Goal: Task Accomplishment & Management: Use online tool/utility

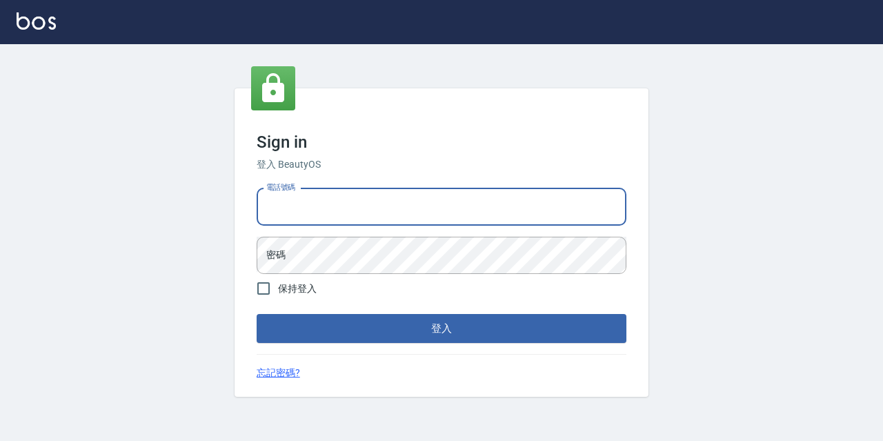
click at [301, 188] on input "電話號碼" at bounding box center [442, 206] width 370 height 37
type input "0977888999"
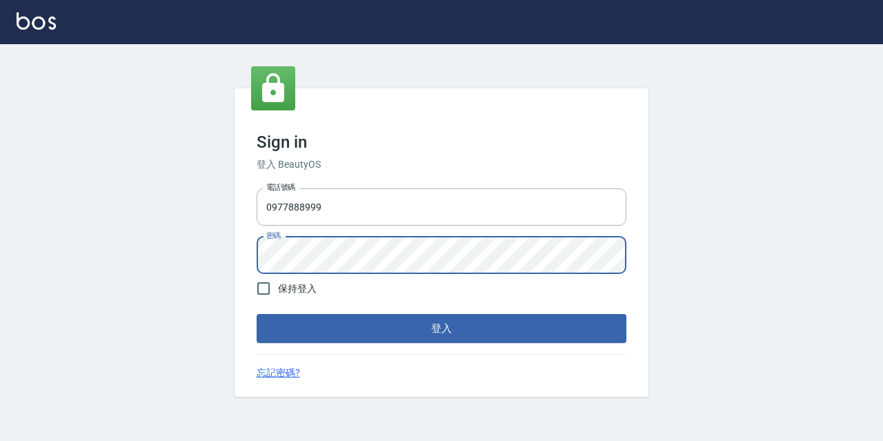
click at [257, 314] on button "登入" at bounding box center [442, 328] width 370 height 29
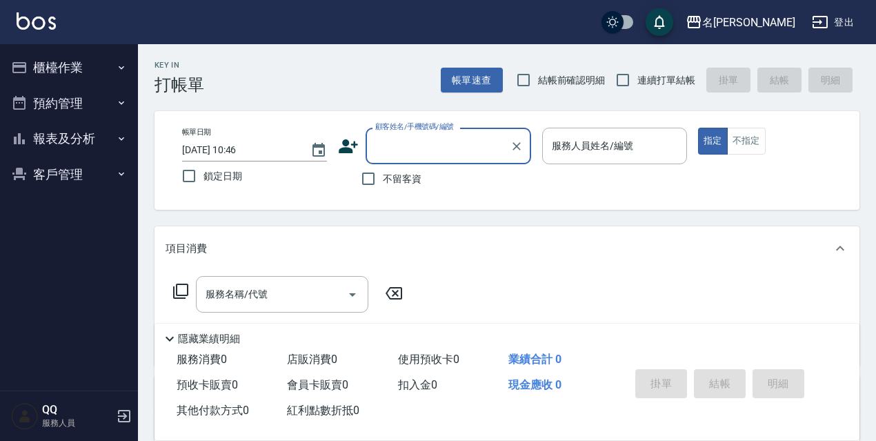
click at [60, 47] on ul "櫃檯作業 打帳單 帳單列表 現金收支登錄 材料自購登錄 現場電腦打卡 預約管理 預約管理 單日預約紀錄 單週預約紀錄 報表及分析 報表目錄 店家日報表 互助日…" at bounding box center [69, 120] width 127 height 153
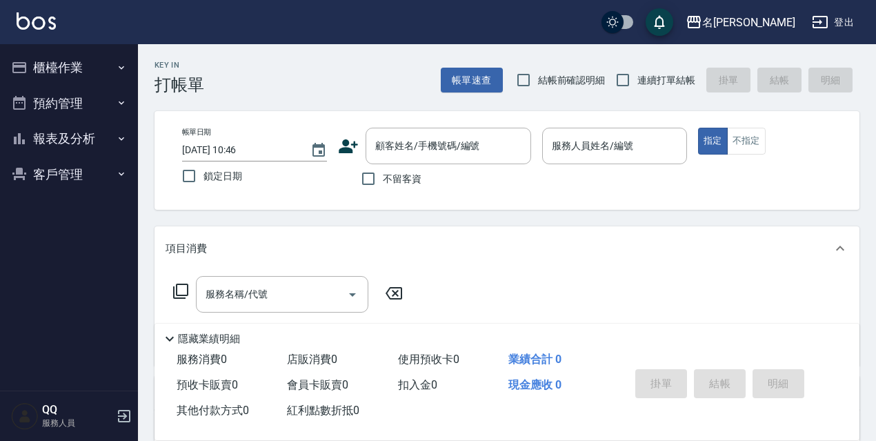
click at [63, 73] on button "櫃檯作業" at bounding box center [69, 68] width 127 height 36
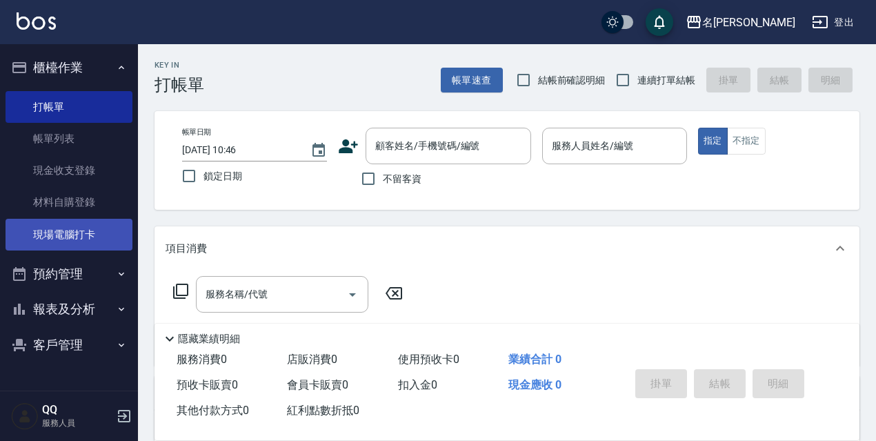
click at [86, 230] on link "現場電腦打卡" at bounding box center [69, 235] width 127 height 32
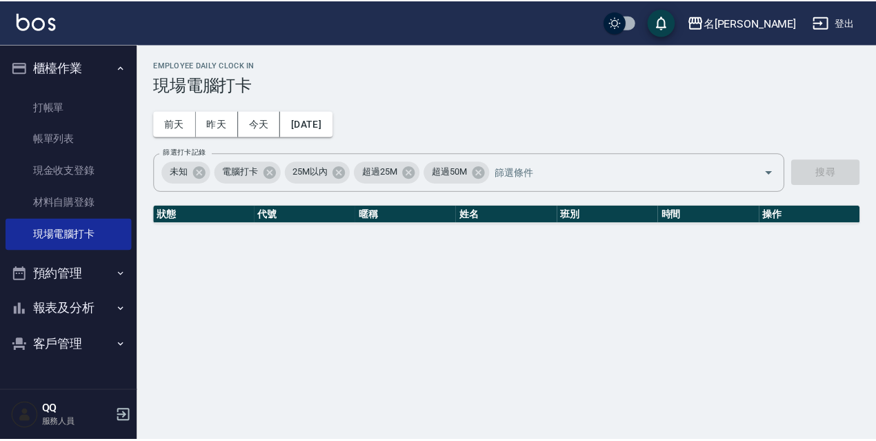
scroll to position [138, 0]
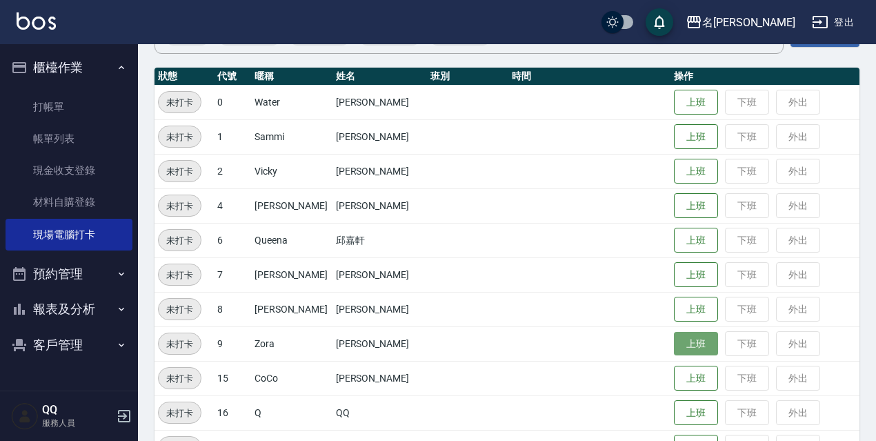
click at [694, 350] on button "上班" at bounding box center [696, 344] width 44 height 24
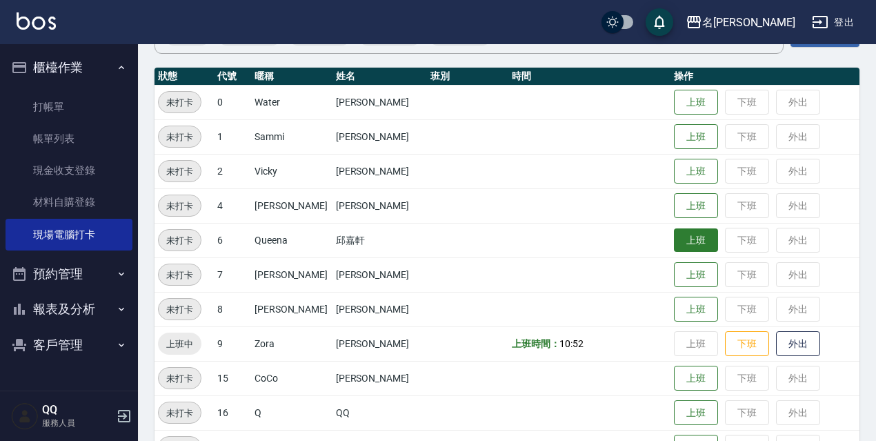
click at [692, 243] on button "上班" at bounding box center [696, 240] width 44 height 24
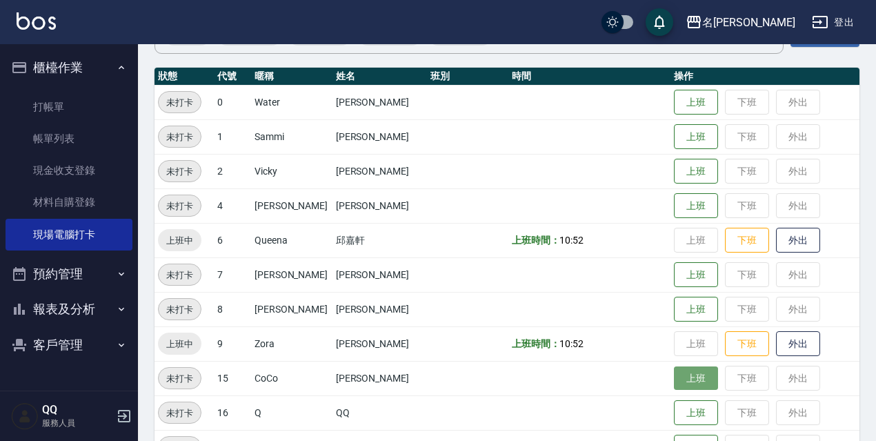
click at [683, 372] on button "上班" at bounding box center [696, 378] width 44 height 24
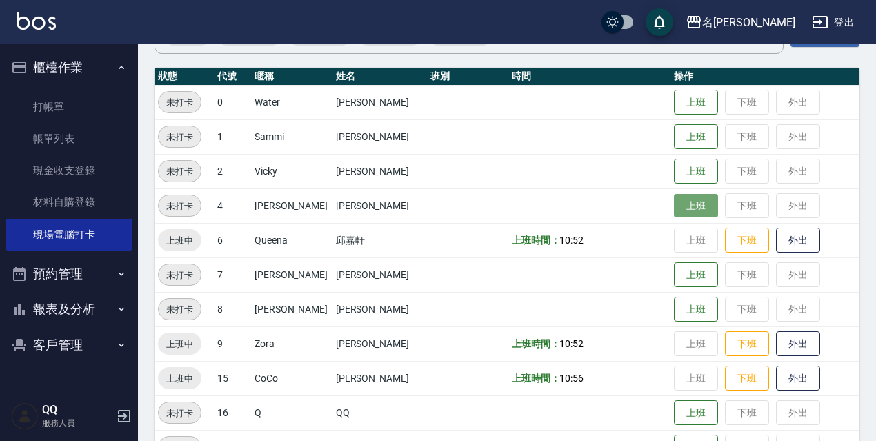
click at [693, 203] on button "上班" at bounding box center [696, 206] width 44 height 24
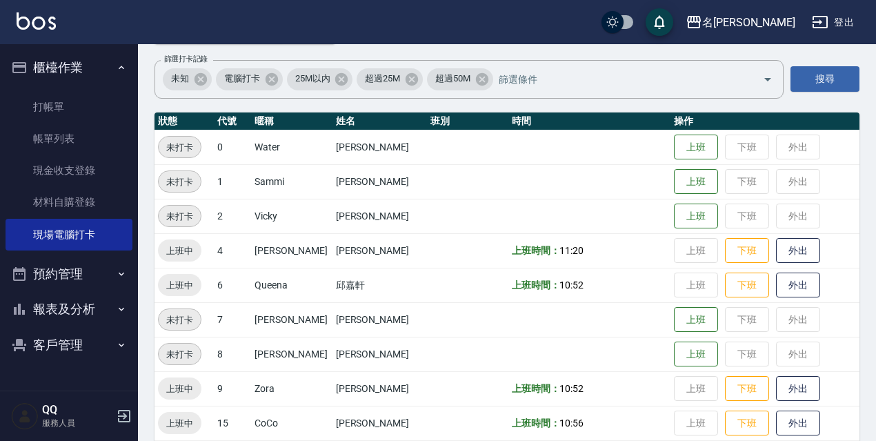
scroll to position [72, 0]
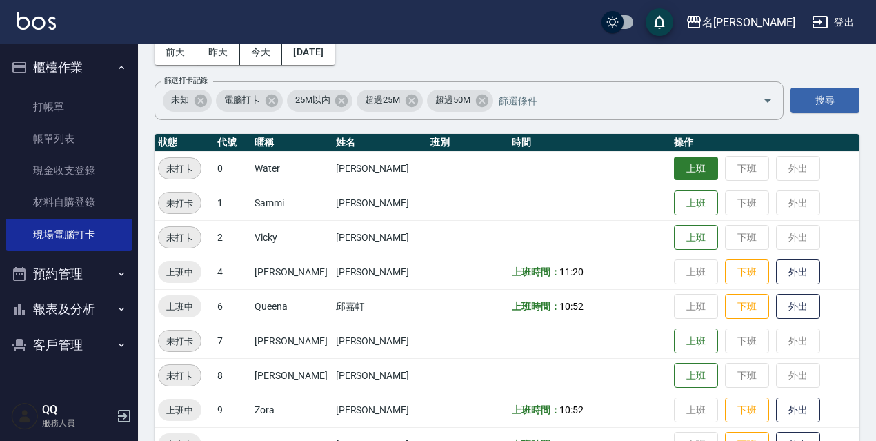
click at [680, 170] on button "上班" at bounding box center [696, 169] width 44 height 24
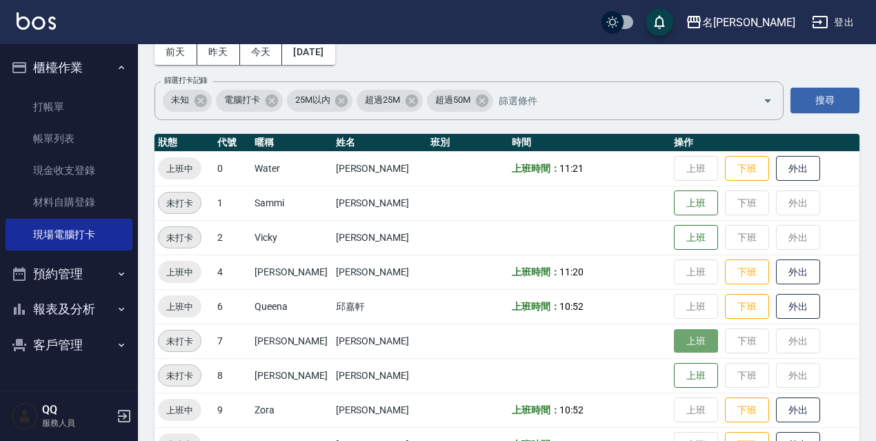
click at [674, 340] on button "上班" at bounding box center [696, 341] width 44 height 24
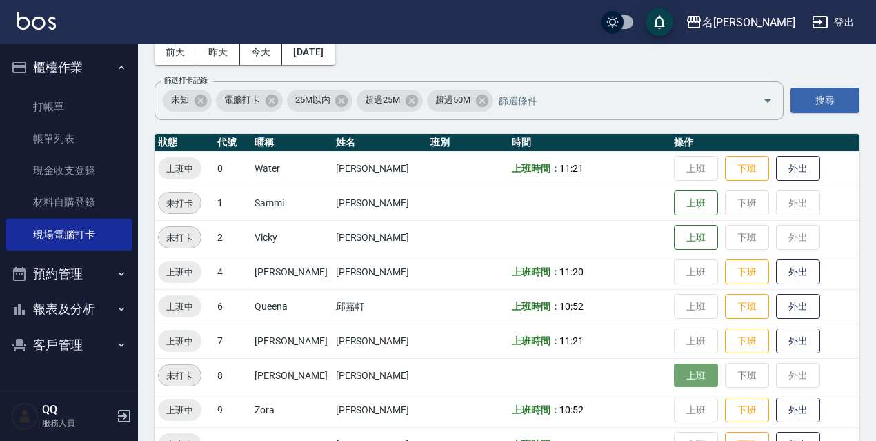
click at [678, 383] on button "上班" at bounding box center [696, 375] width 44 height 24
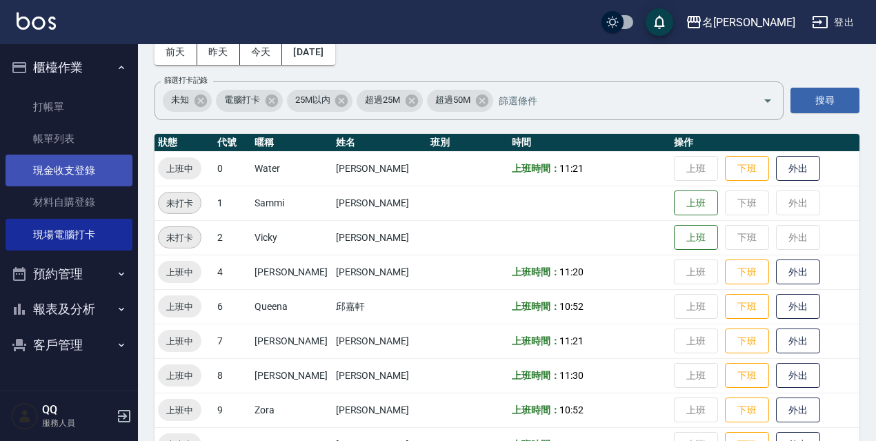
click at [60, 167] on link "現金收支登錄" at bounding box center [69, 170] width 127 height 32
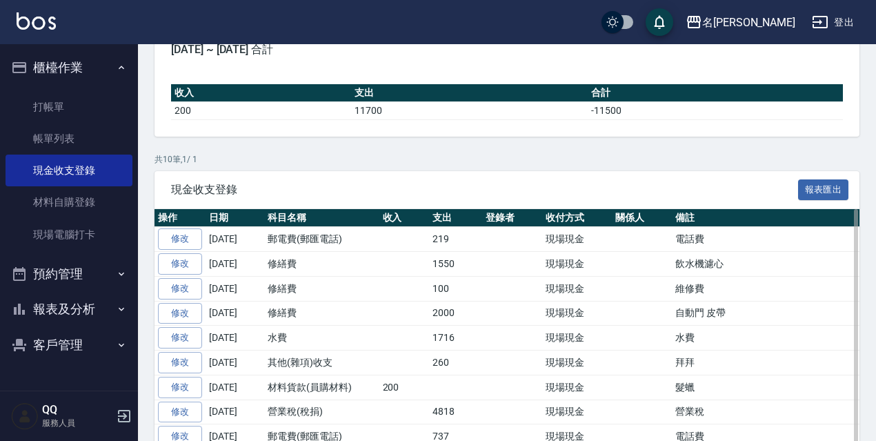
scroll to position [207, 0]
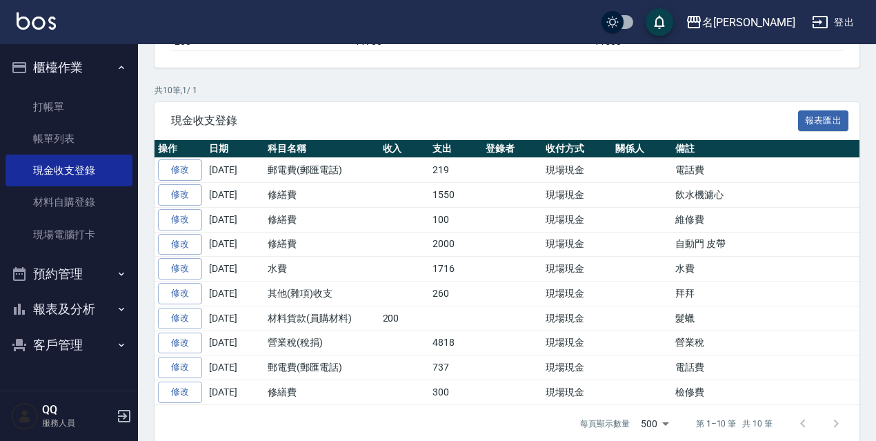
click at [108, 270] on button "預約管理" at bounding box center [69, 274] width 127 height 36
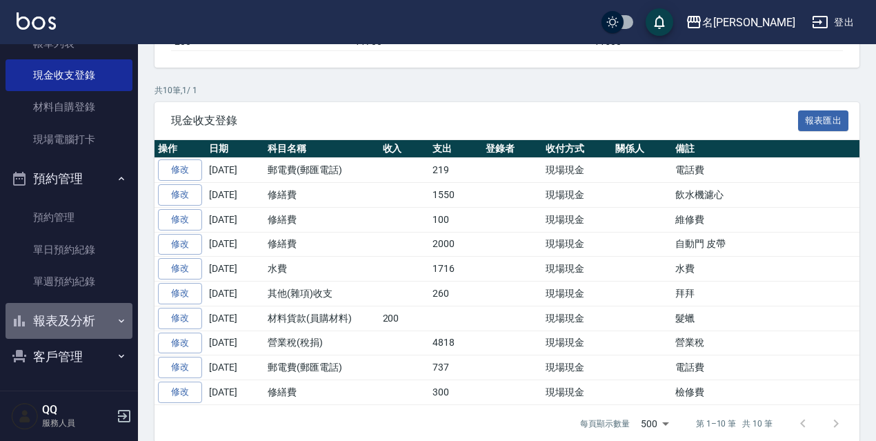
click at [109, 317] on button "報表及分析" at bounding box center [69, 321] width 127 height 36
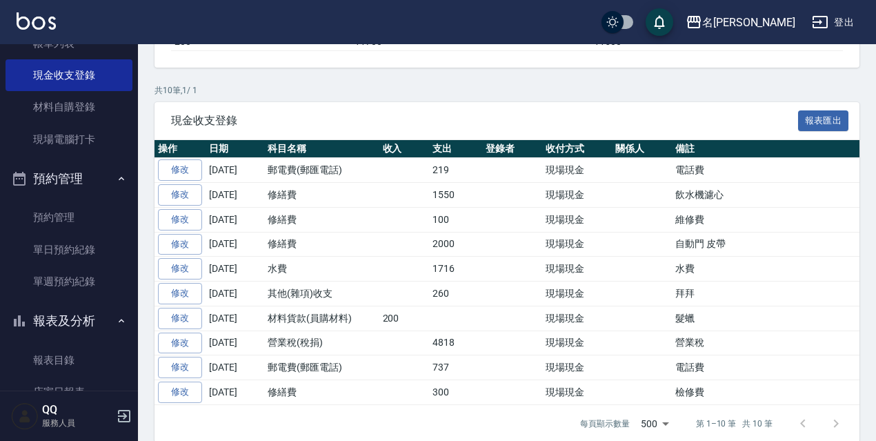
scroll to position [234, 0]
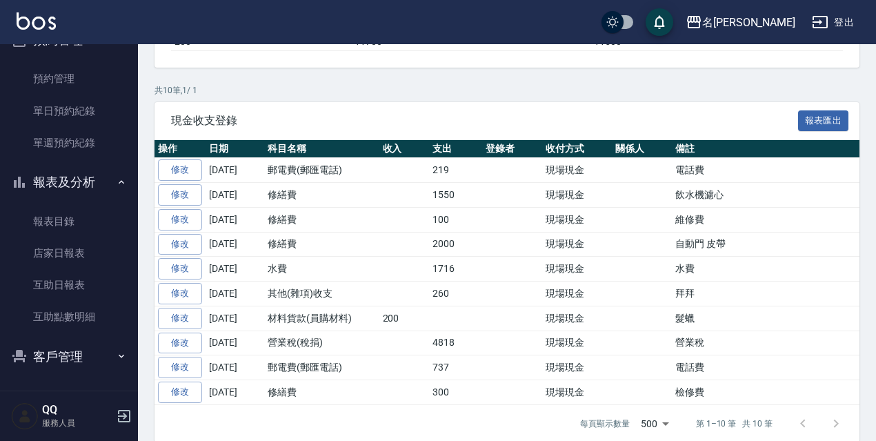
drag, startPoint x: 129, startPoint y: 203, endPoint x: 137, endPoint y: 268, distance: 66.0
click at [137, 268] on nav "櫃檯作業 打帳單 帳單列表 現金收支登錄 材料自購登錄 現場電腦打卡 預約管理 預約管理 單日預約紀錄 單週預約紀錄 報表及分析 報表目錄 店家日報表 互助日…" at bounding box center [69, 217] width 138 height 346
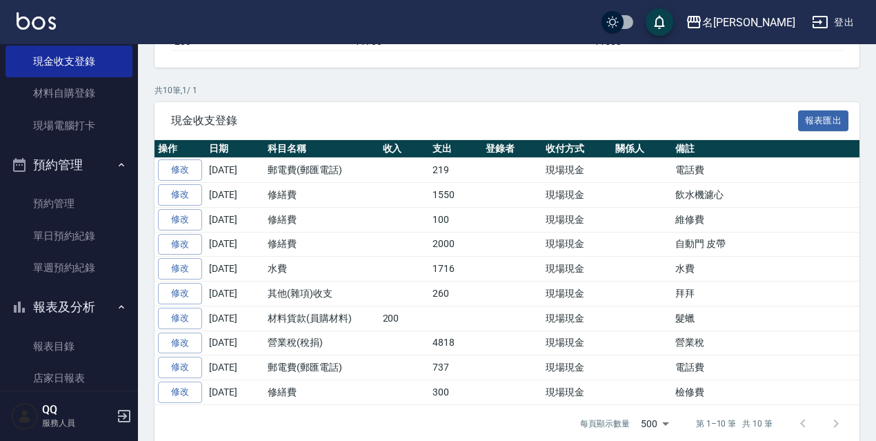
scroll to position [112, 0]
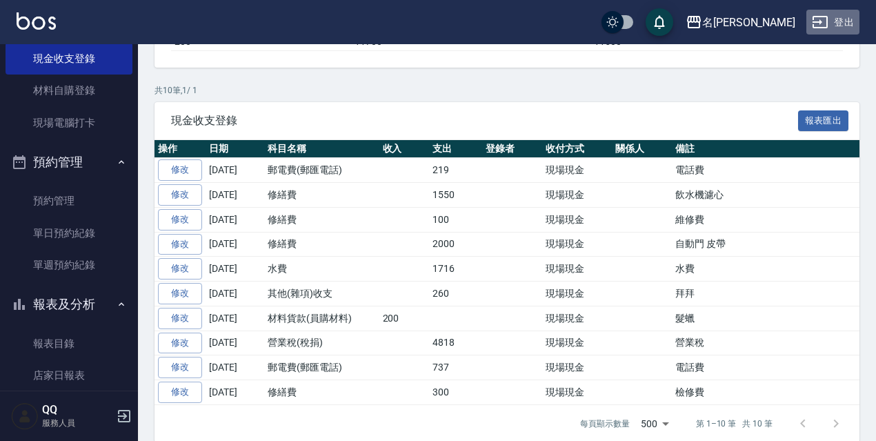
click at [839, 26] on button "登出" at bounding box center [832, 23] width 53 height 26
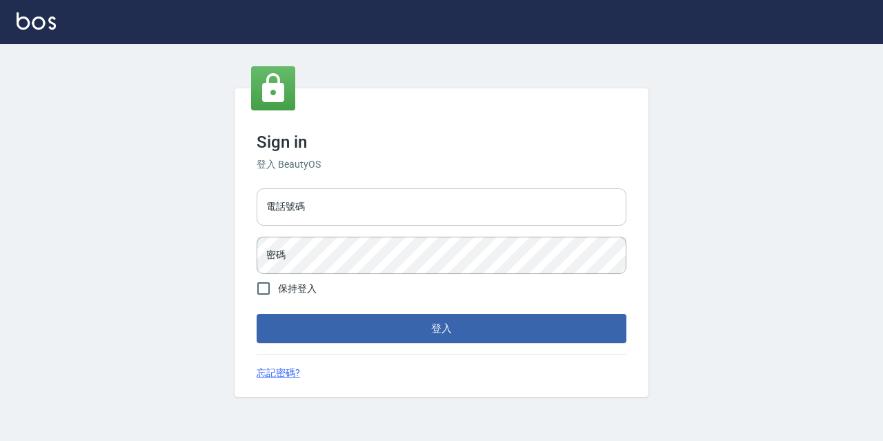
click at [431, 206] on input "電話號碼" at bounding box center [442, 206] width 370 height 37
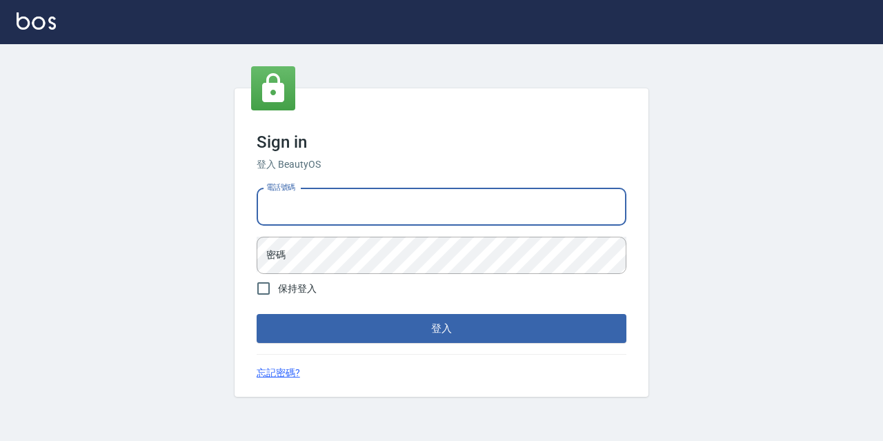
type input "0967388409"
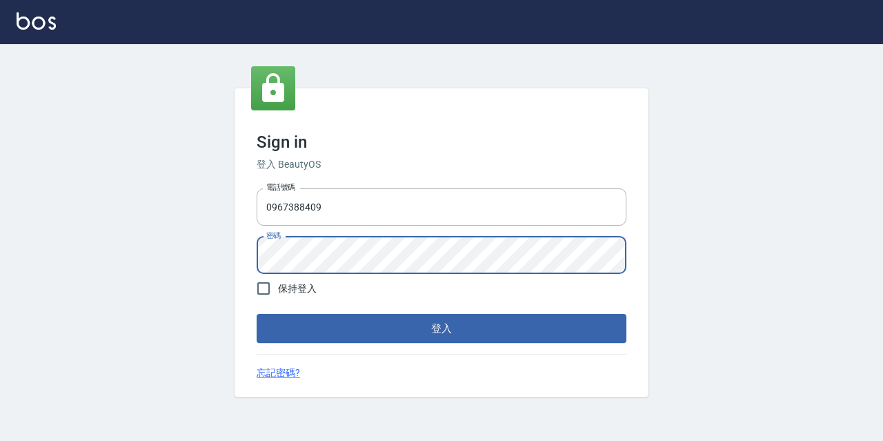
click at [257, 314] on button "登入" at bounding box center [442, 328] width 370 height 29
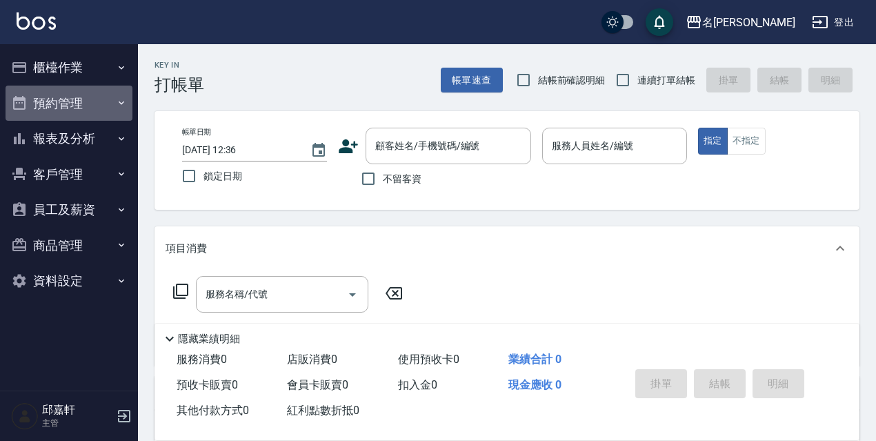
click at [99, 108] on button "預約管理" at bounding box center [69, 104] width 127 height 36
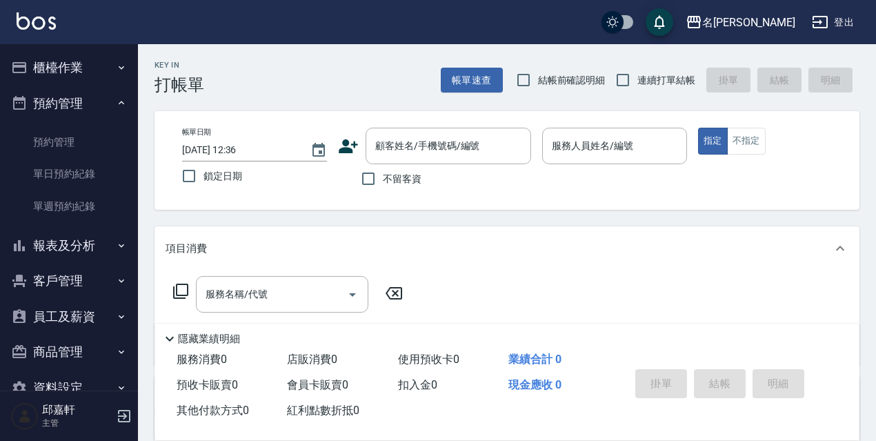
click at [108, 244] on button "報表及分析" at bounding box center [69, 246] width 127 height 36
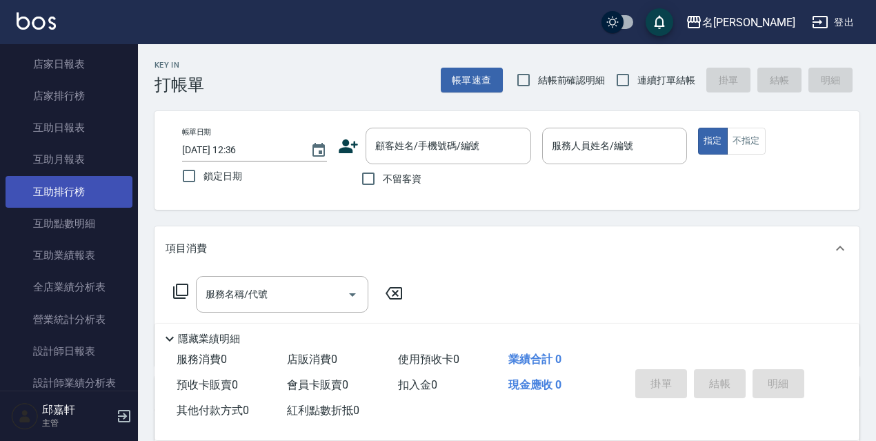
scroll to position [257, 0]
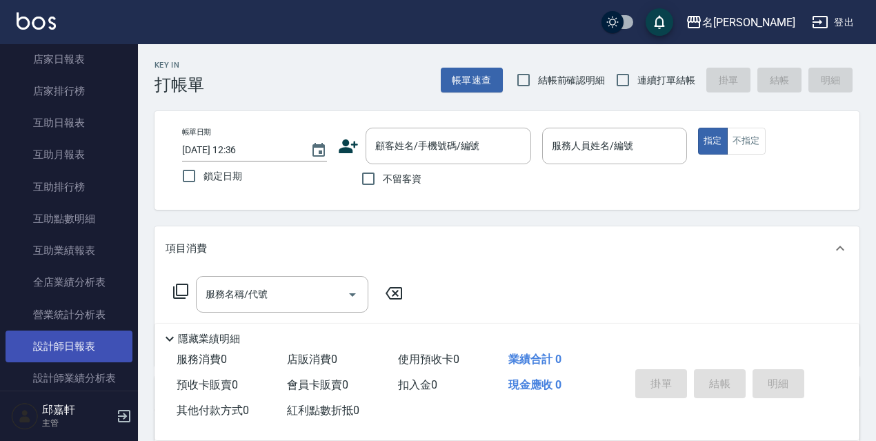
click at [94, 337] on link "設計師日報表" at bounding box center [69, 346] width 127 height 32
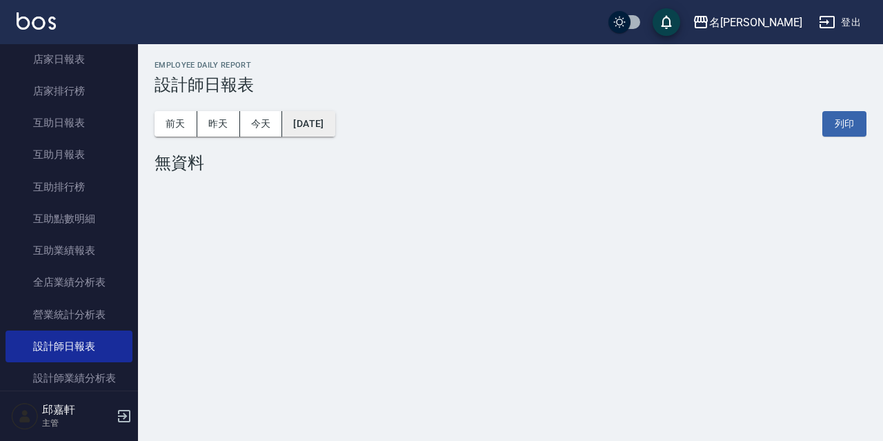
click at [334, 121] on button "[DATE]" at bounding box center [308, 124] width 52 height 26
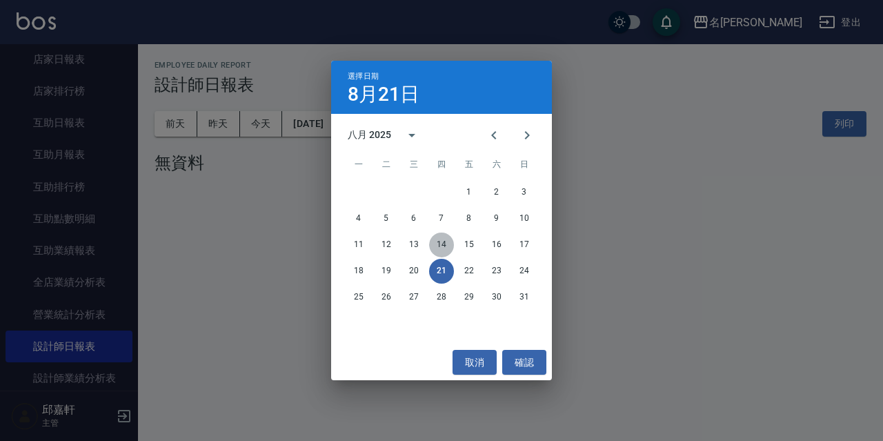
click at [439, 239] on button "14" at bounding box center [441, 244] width 25 height 25
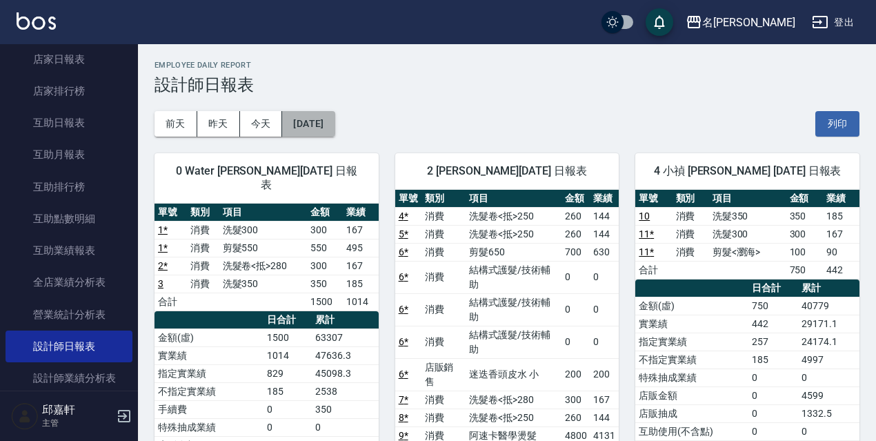
click at [334, 125] on button "[DATE]" at bounding box center [308, 124] width 52 height 26
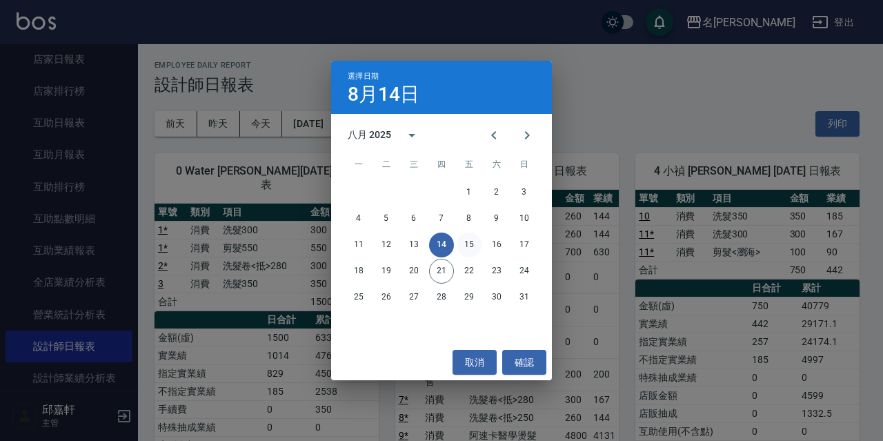
click at [467, 241] on button "15" at bounding box center [469, 244] width 25 height 25
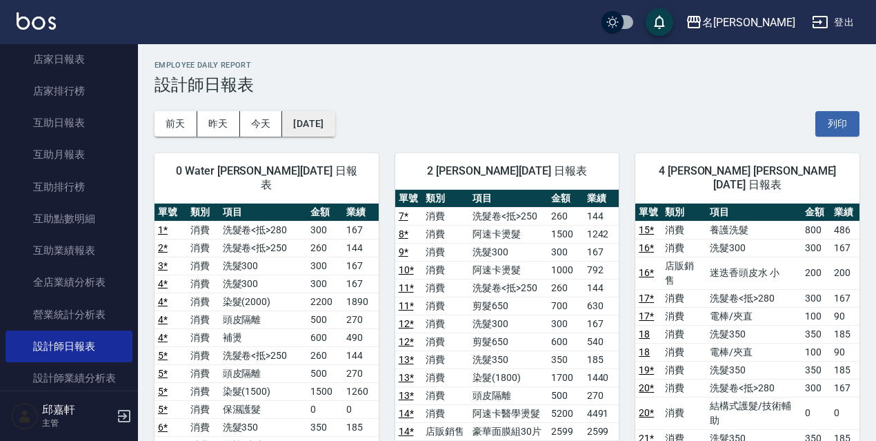
click at [330, 129] on button "[DATE]" at bounding box center [308, 124] width 52 height 26
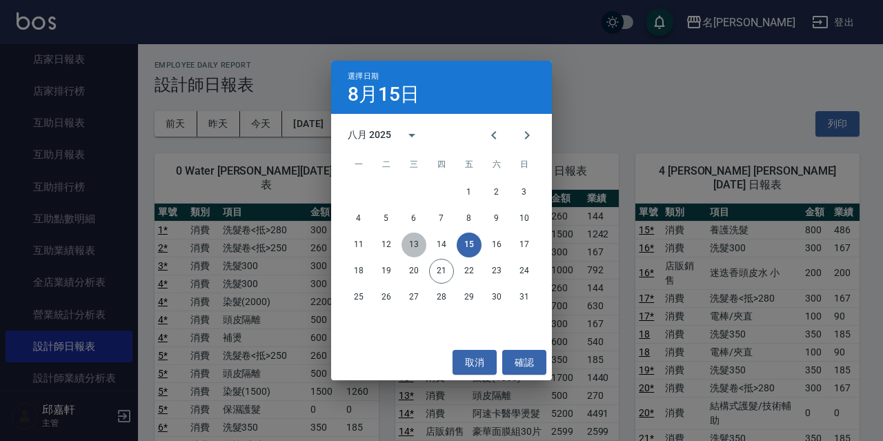
click at [421, 243] on button "13" at bounding box center [413, 244] width 25 height 25
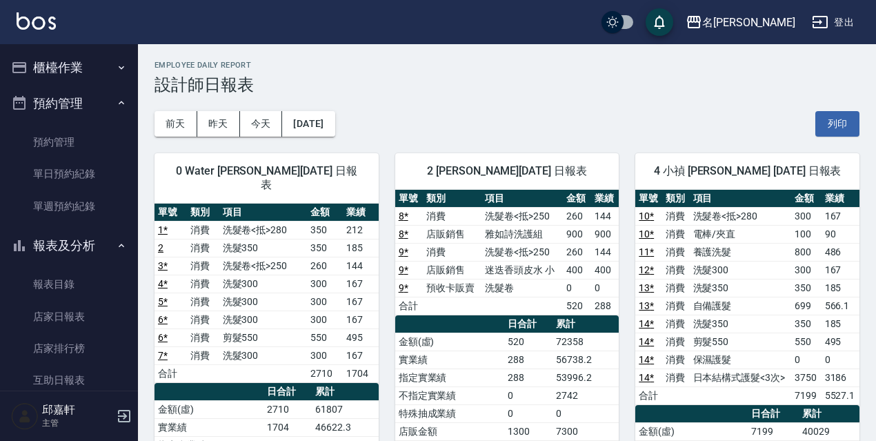
click at [78, 67] on button "櫃檯作業" at bounding box center [69, 68] width 127 height 36
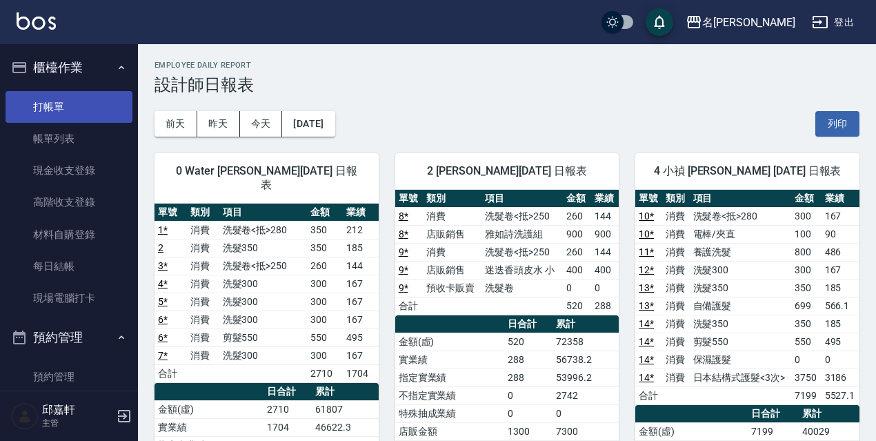
click at [49, 104] on link "打帳單" at bounding box center [69, 107] width 127 height 32
